Goal: Information Seeking & Learning: Learn about a topic

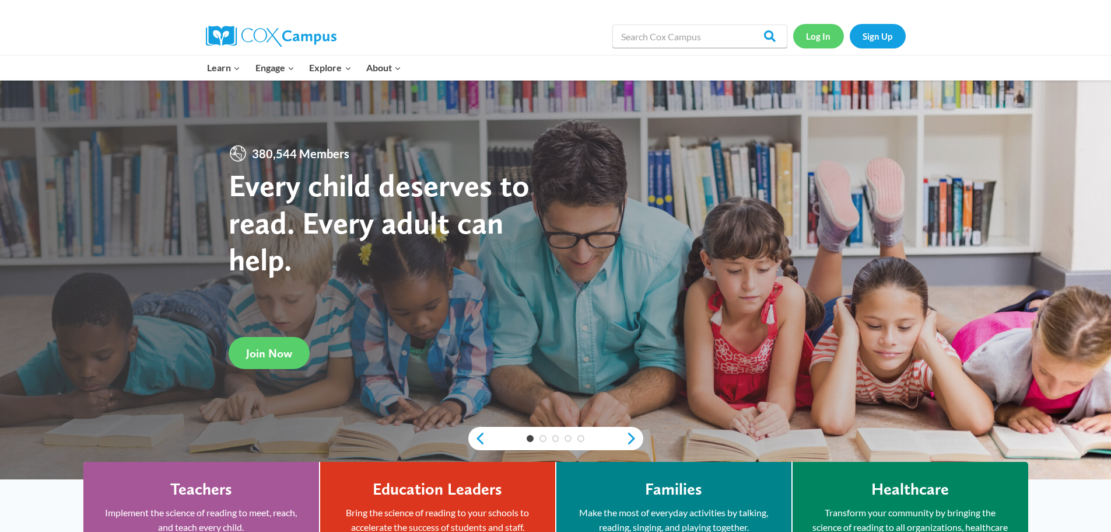
click at [821, 36] on link "Log In" at bounding box center [818, 36] width 51 height 24
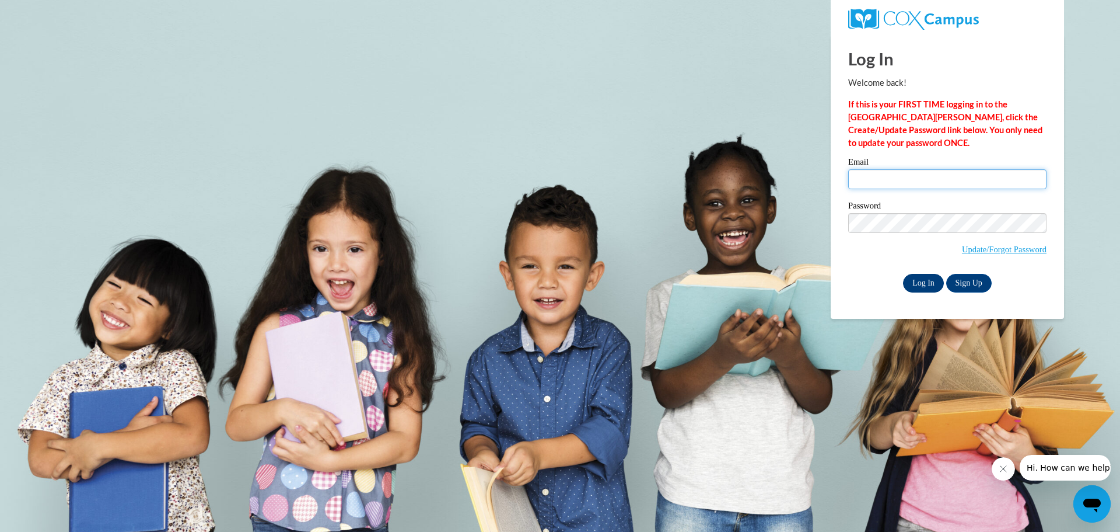
type input "sosborne@lccaa.net"
drag, startPoint x: 926, startPoint y: 279, endPoint x: 931, endPoint y: 275, distance: 6.2
click at [931, 275] on input "Log In" at bounding box center [923, 283] width 41 height 19
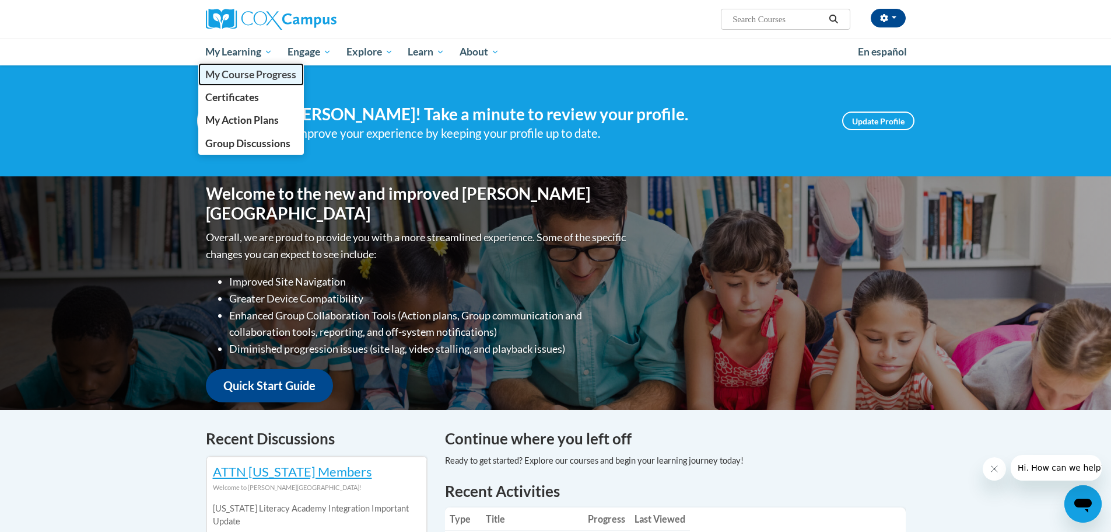
click at [235, 75] on span "My Course Progress" at bounding box center [250, 74] width 91 height 12
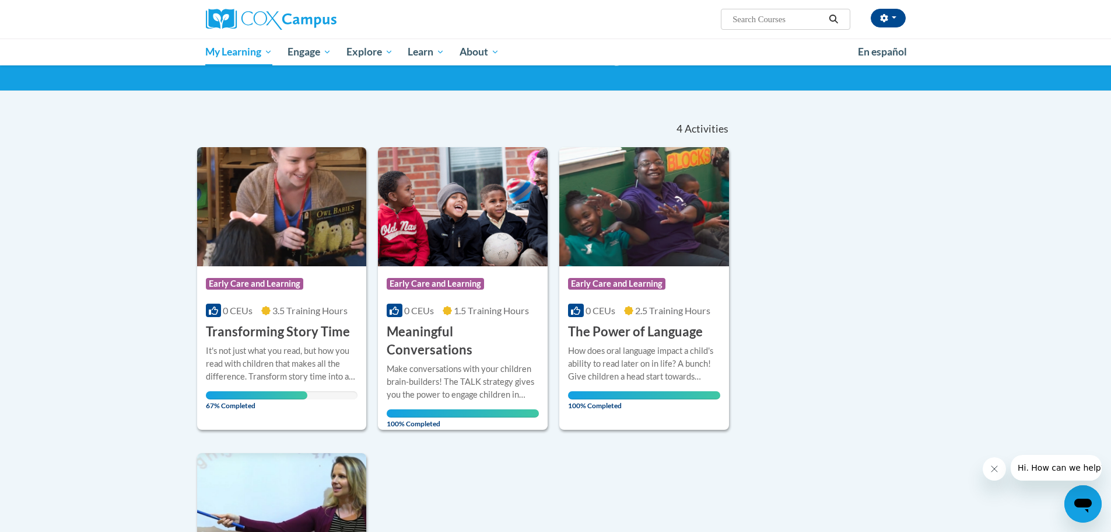
scroll to position [58, 0]
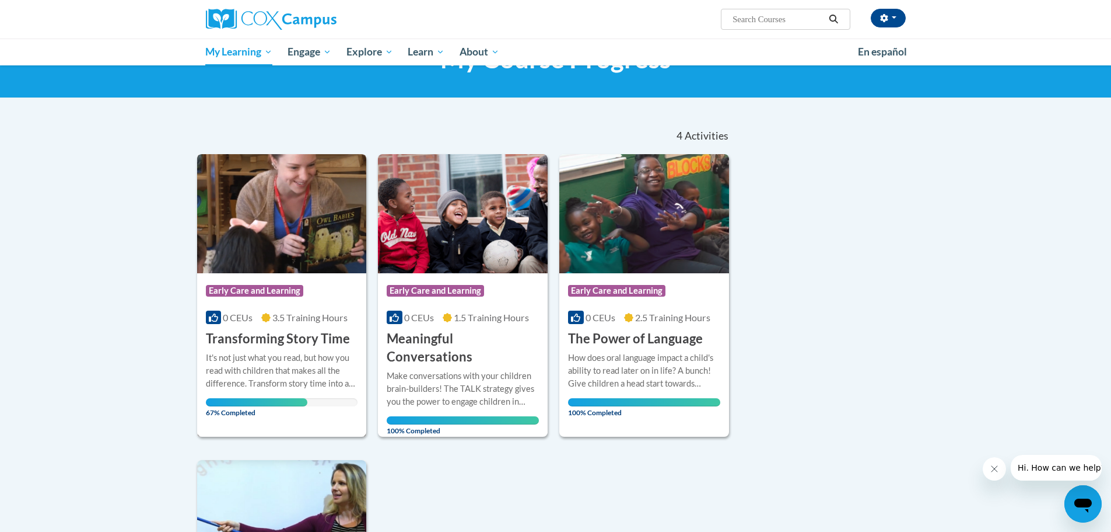
click at [263, 340] on h3 "Transforming Story Time" at bounding box center [278, 339] width 144 height 18
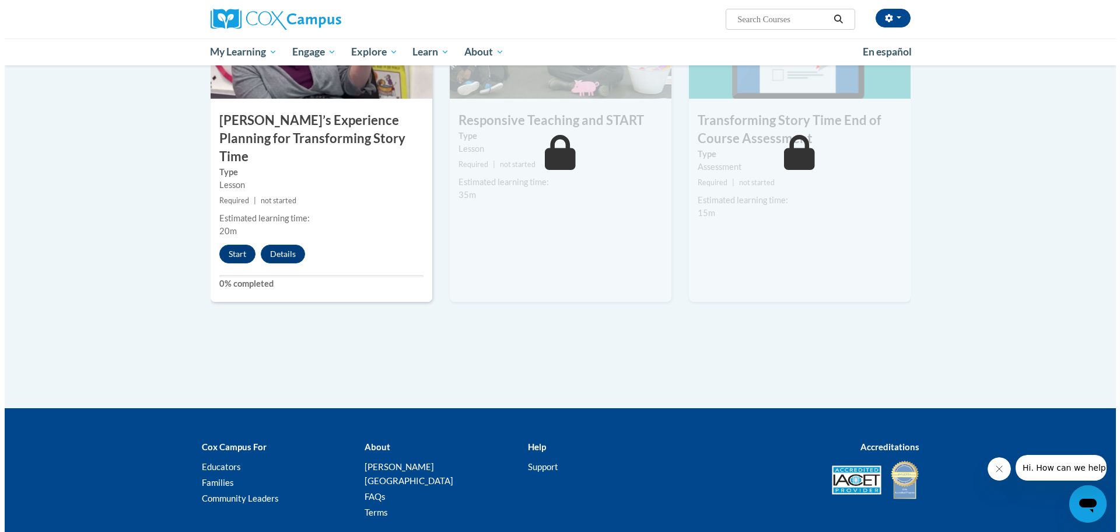
scroll to position [992, 0]
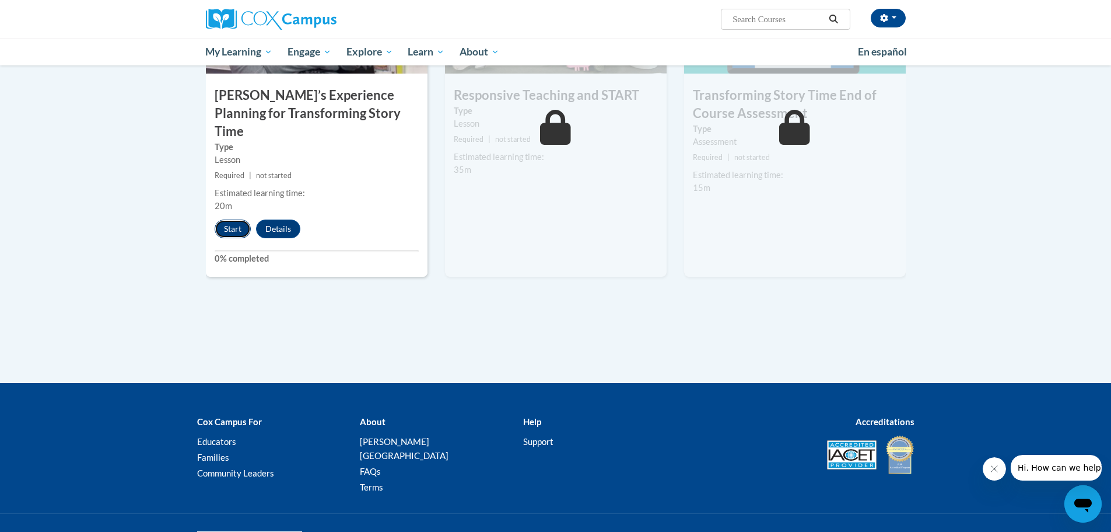
click at [230, 219] on button "Start" at bounding box center [233, 228] width 36 height 19
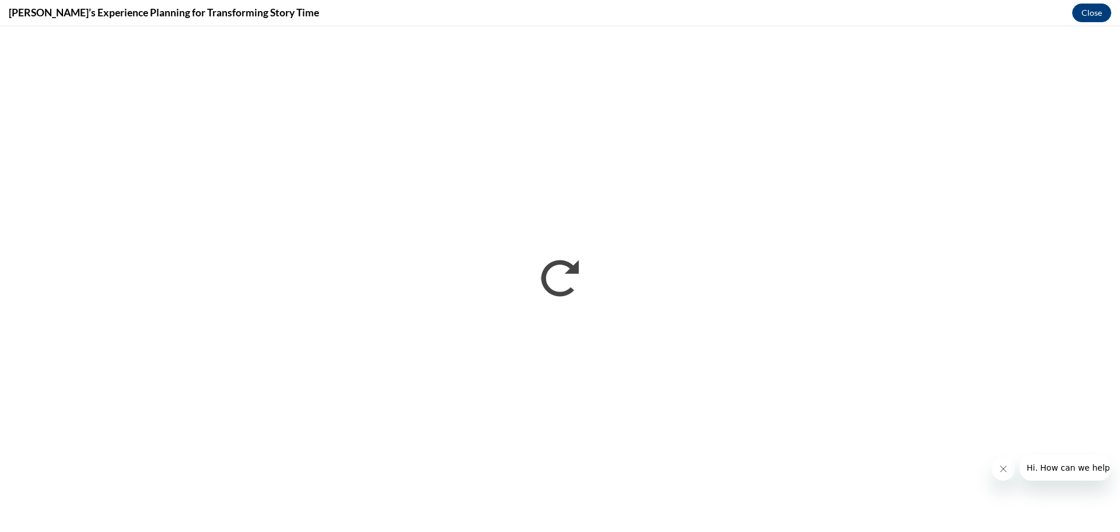
scroll to position [0, 0]
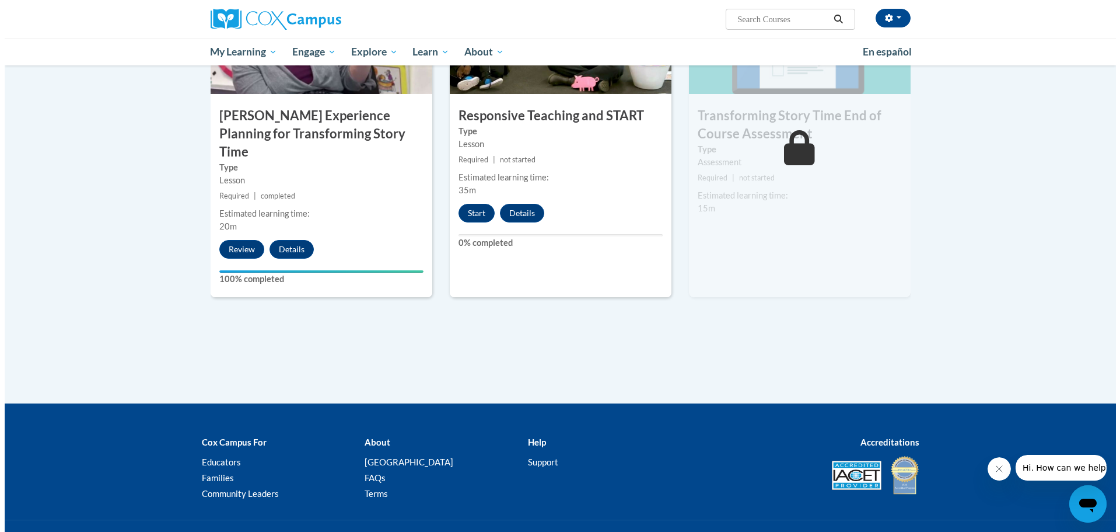
scroll to position [992, 0]
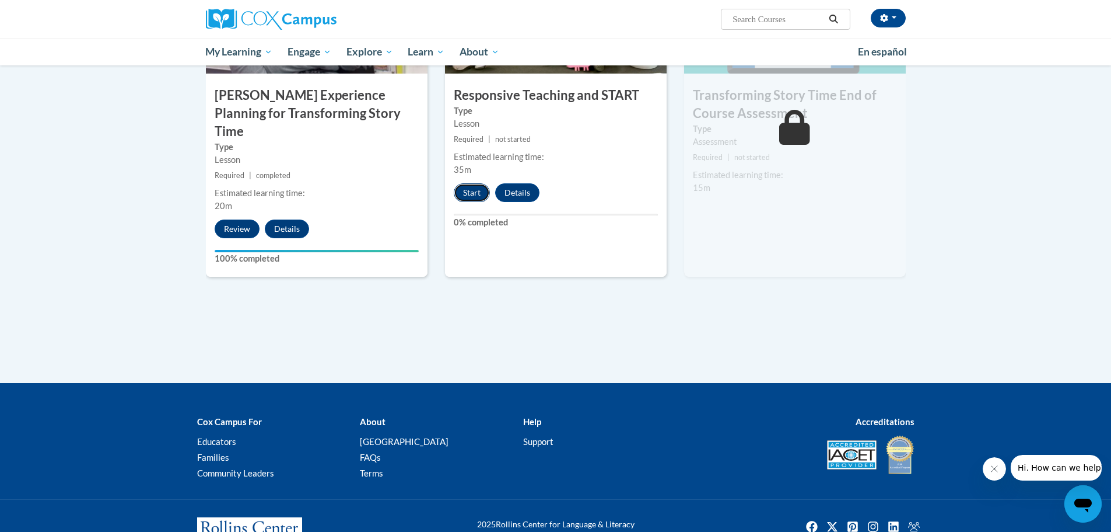
click at [470, 193] on button "Start" at bounding box center [472, 192] width 36 height 19
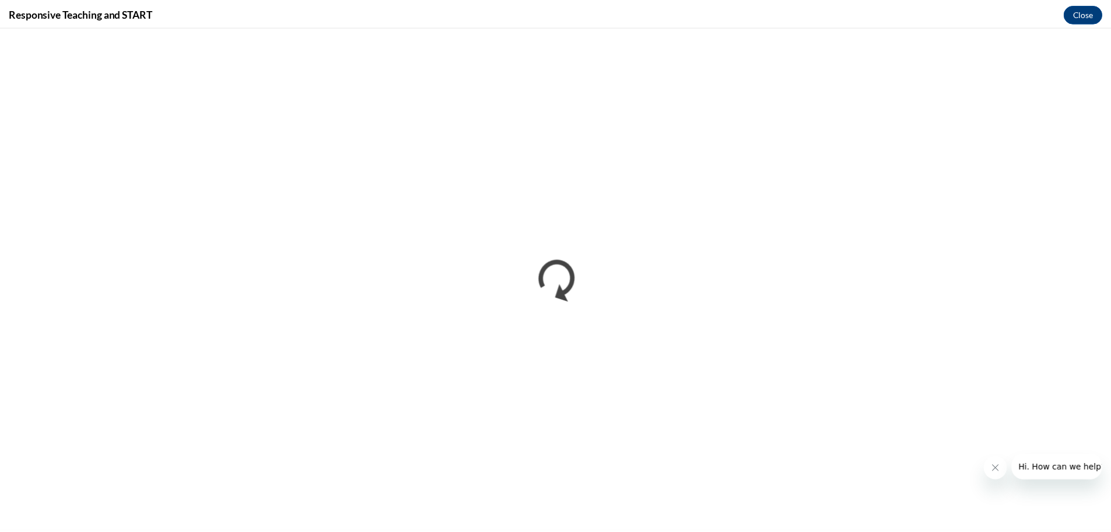
scroll to position [0, 0]
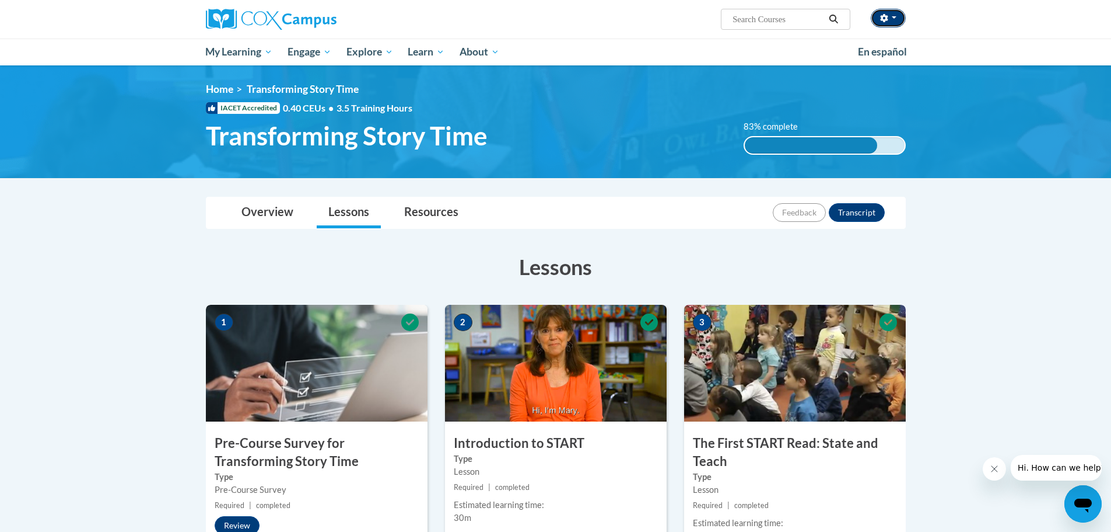
click at [887, 15] on icon "button" at bounding box center [884, 18] width 8 height 8
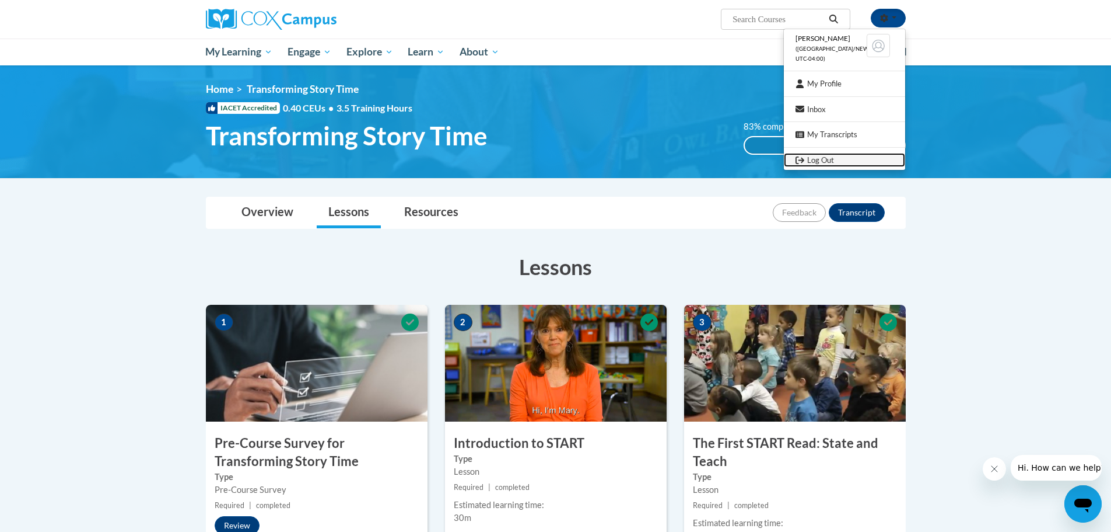
click at [820, 158] on link "Log Out" at bounding box center [844, 160] width 121 height 15
